Goal: Task Accomplishment & Management: Use online tool/utility

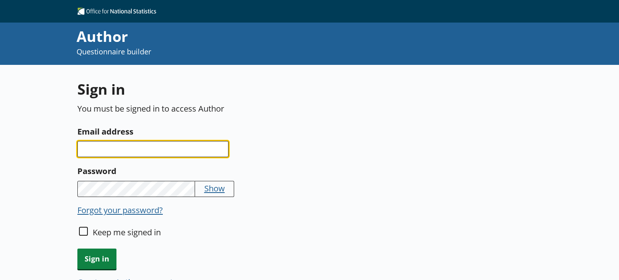
click at [111, 144] on input "Email address" at bounding box center [152, 149] width 151 height 16
type input "[PERSON_NAME][EMAIL_ADDRESS][PERSON_NAME][DOMAIN_NAME]"
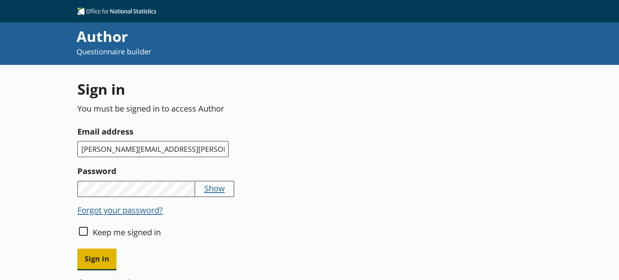
click at [106, 256] on span "Sign in" at bounding box center [96, 259] width 39 height 21
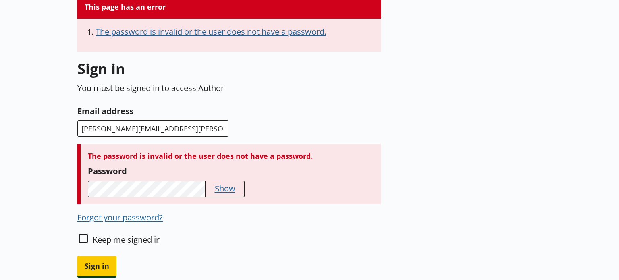
scroll to position [85, 0]
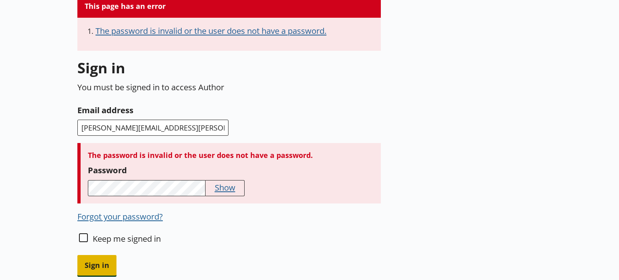
click at [100, 256] on span "Sign in" at bounding box center [96, 265] width 39 height 21
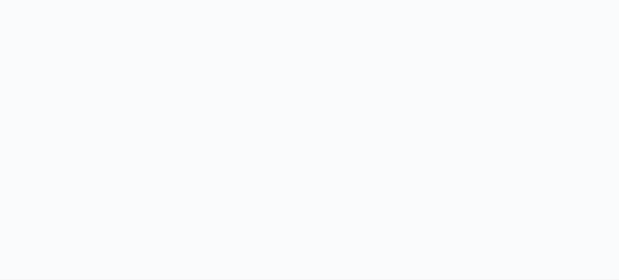
scroll to position [122, 0]
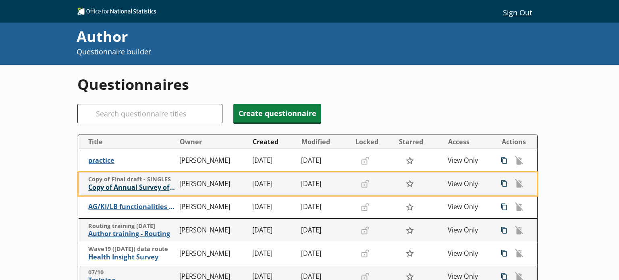
click at [135, 192] on span "Copy of Annual Survey of Hours and Earnings ([PERSON_NAME])" at bounding box center [131, 187] width 87 height 8
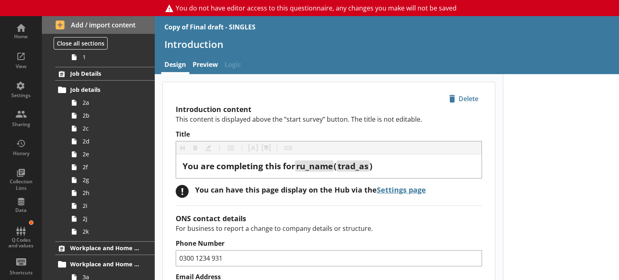
scroll to position [60, 0]
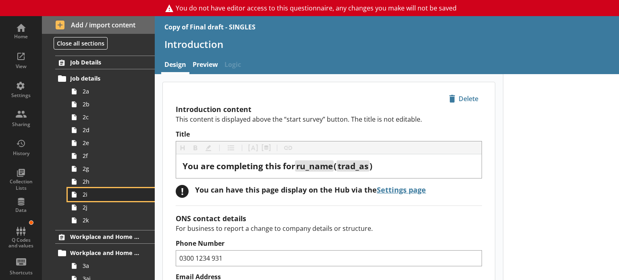
click at [123, 192] on span "2i" at bounding box center [113, 195] width 61 height 8
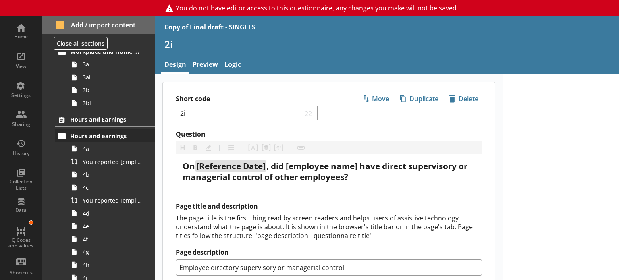
scroll to position [264, 0]
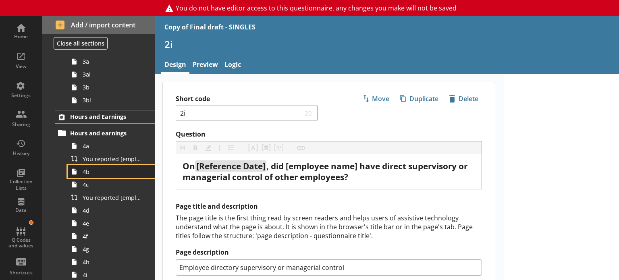
click at [90, 173] on span "4b" at bounding box center [113, 172] width 61 height 8
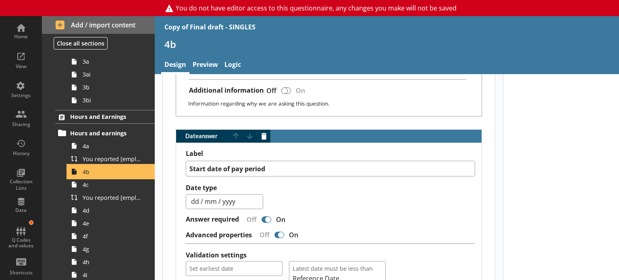
scroll to position [380, 0]
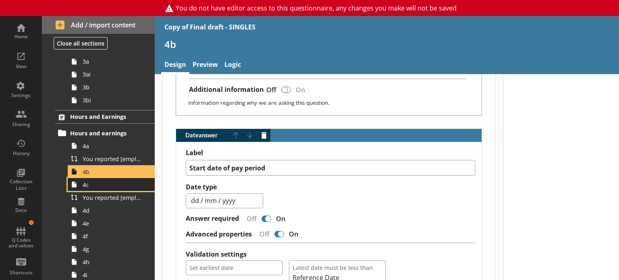
click at [105, 186] on span "4c" at bounding box center [113, 185] width 61 height 8
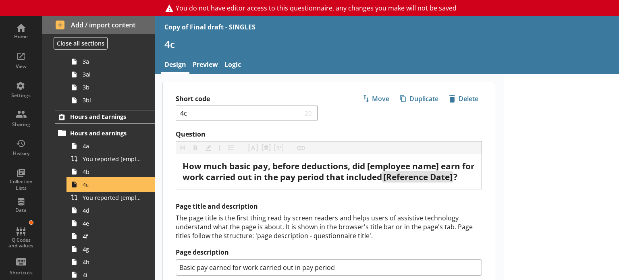
scroll to position [32, 0]
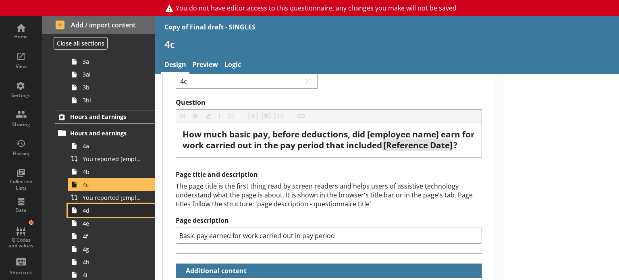
click at [103, 213] on span "4d" at bounding box center [113, 211] width 61 height 8
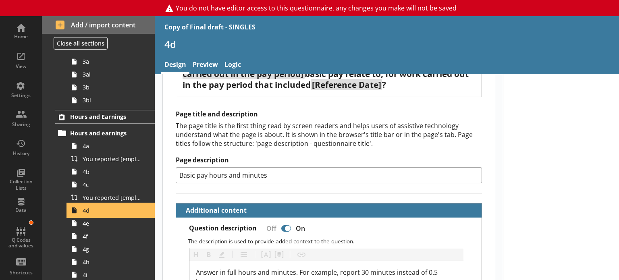
scroll to position [110, 0]
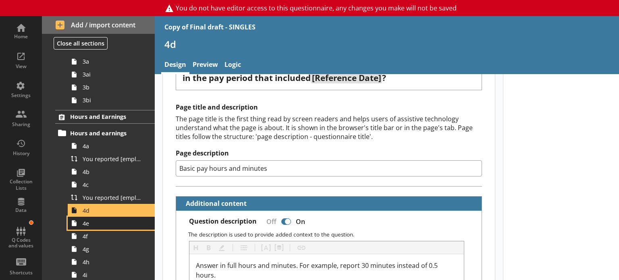
click at [106, 222] on span "4e" at bounding box center [113, 224] width 61 height 8
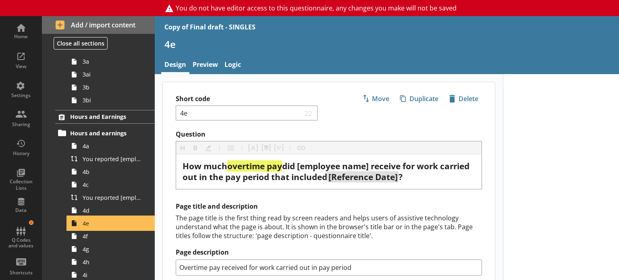
scroll to position [55, 0]
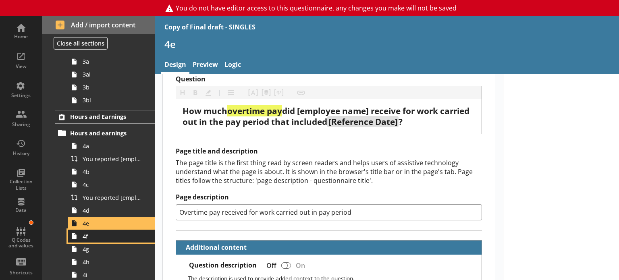
click at [98, 233] on span "4f" at bounding box center [113, 237] width 61 height 8
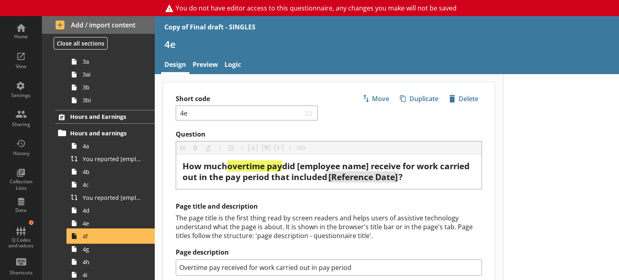
type textarea "x"
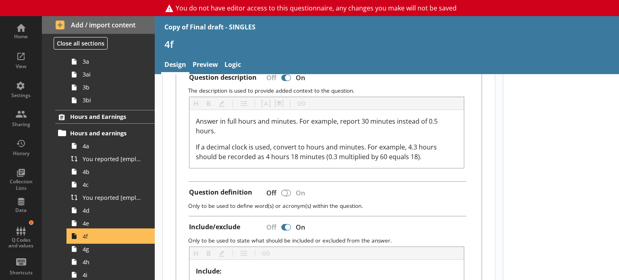
scroll to position [243, 0]
click at [201, 62] on link "Preview" at bounding box center [205, 65] width 32 height 17
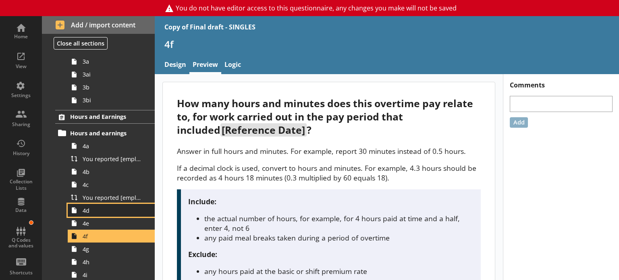
click at [107, 215] on link "4d" at bounding box center [111, 210] width 87 height 13
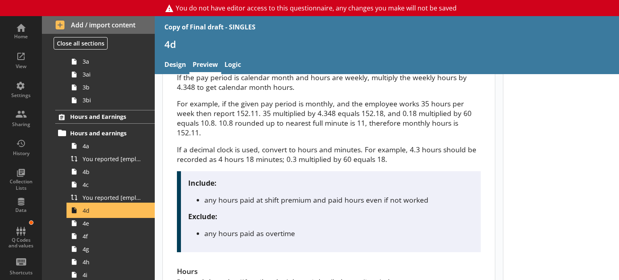
scroll to position [168, 0]
